Goal: Information Seeking & Learning: Learn about a topic

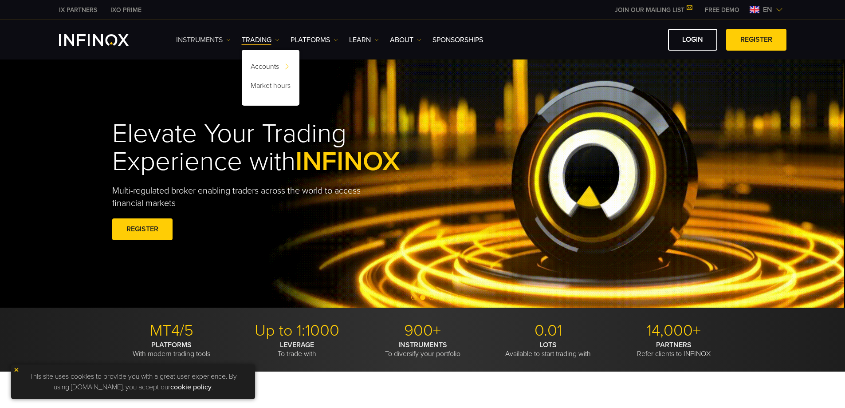
click at [220, 44] on link "Instruments" at bounding box center [203, 40] width 55 height 11
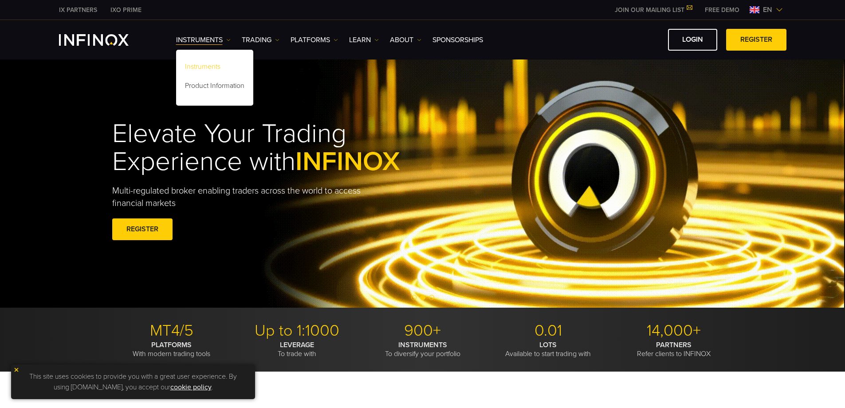
click at [221, 63] on link "Instruments" at bounding box center [214, 68] width 77 height 19
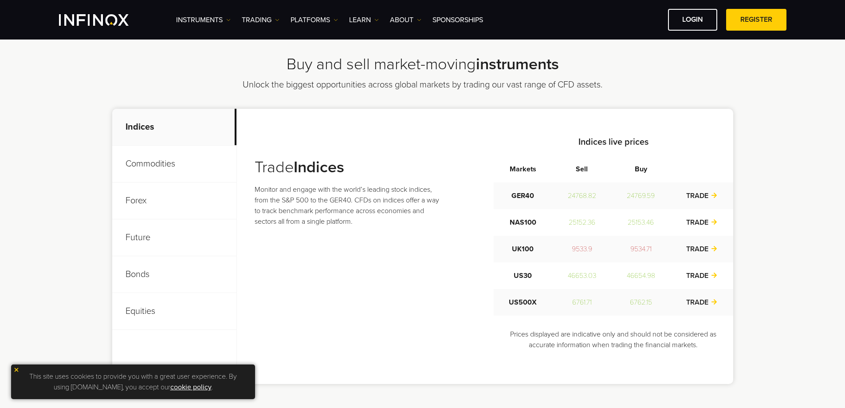
scroll to position [266, 0]
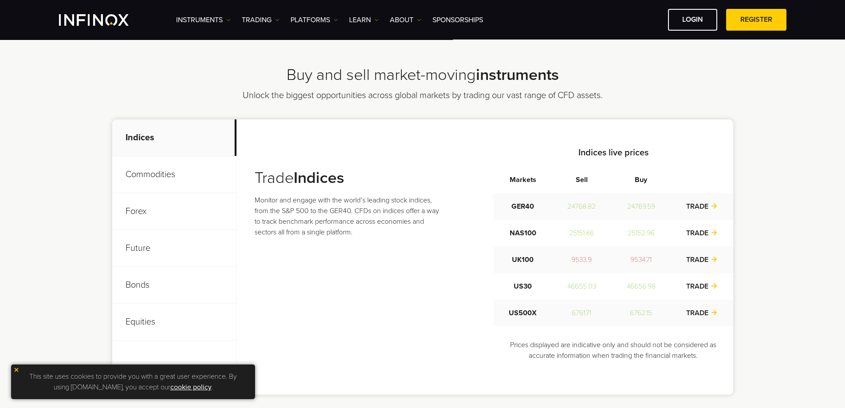
click at [185, 178] on p "Commodities" at bounding box center [174, 174] width 124 height 37
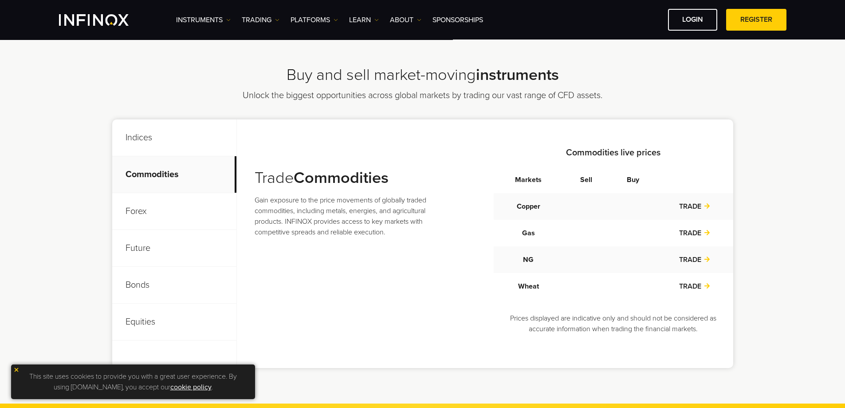
scroll to position [0, 0]
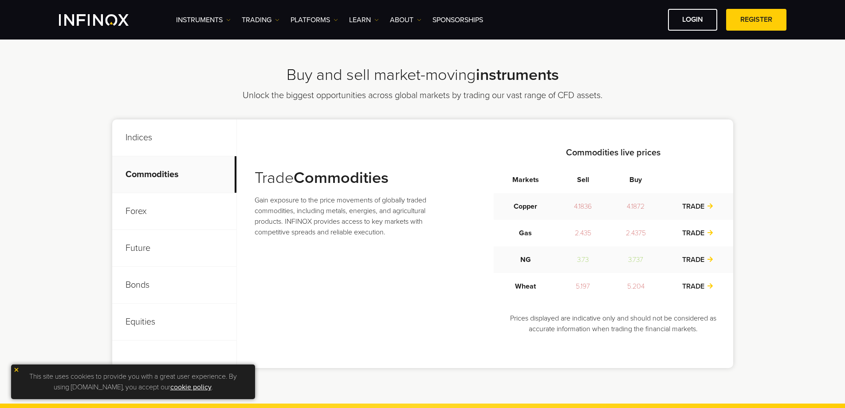
click at [167, 205] on p "Forex" at bounding box center [174, 211] width 124 height 37
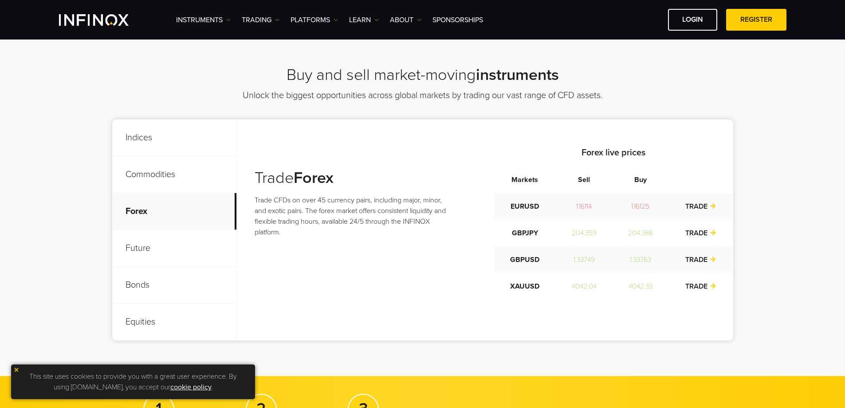
click at [159, 252] on p "Future" at bounding box center [174, 248] width 124 height 37
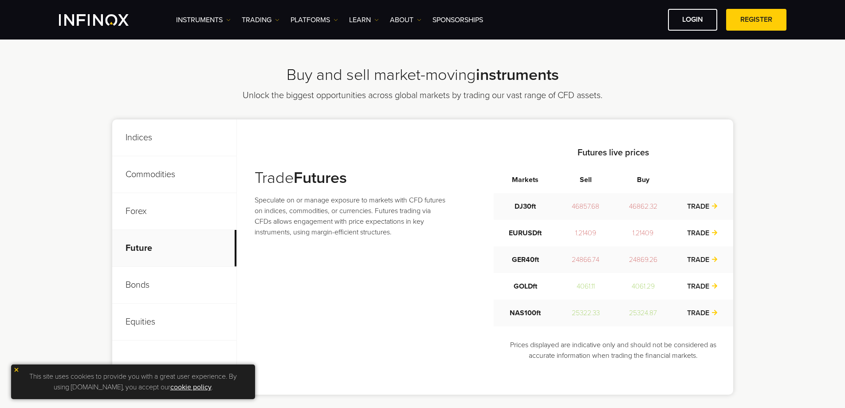
click at [153, 283] on p "Bonds" at bounding box center [174, 285] width 124 height 37
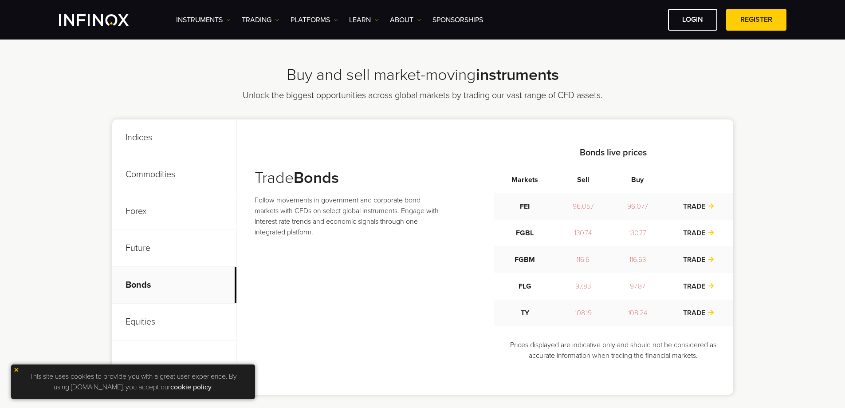
click at [157, 316] on p "Equities" at bounding box center [174, 322] width 124 height 37
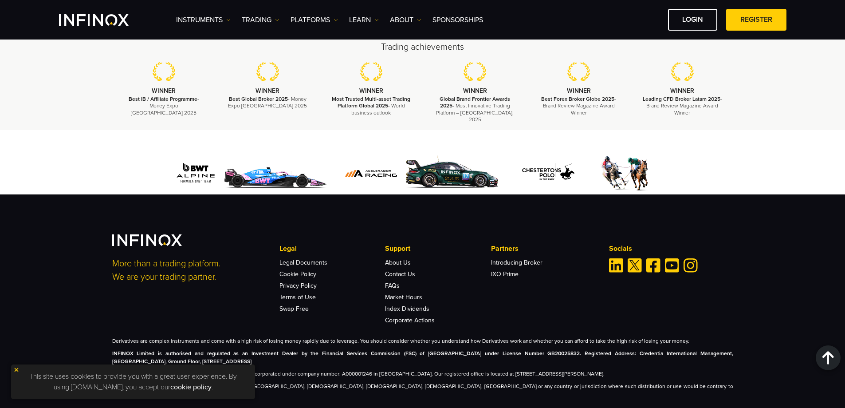
scroll to position [1207, 0]
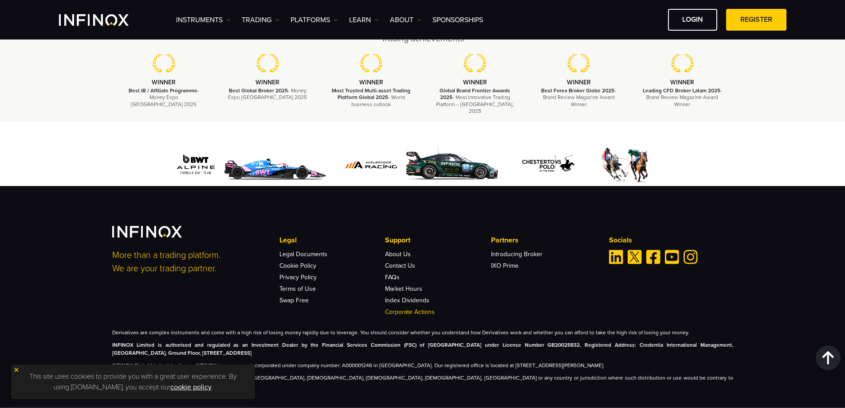
click at [416, 308] on link "Corporate Actions" at bounding box center [410, 312] width 50 height 8
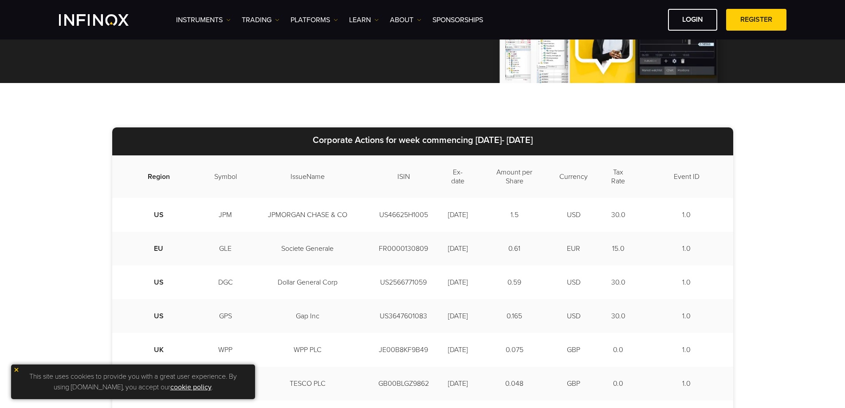
scroll to position [178, 0]
